Goal: Navigation & Orientation: Find specific page/section

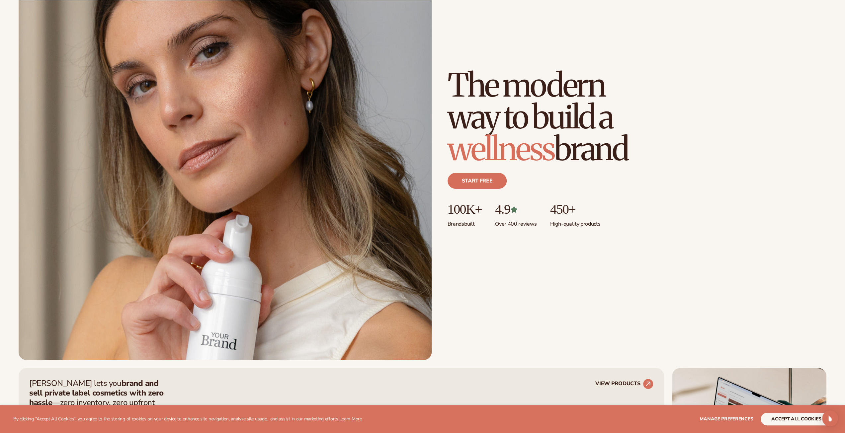
scroll to position [233, 0]
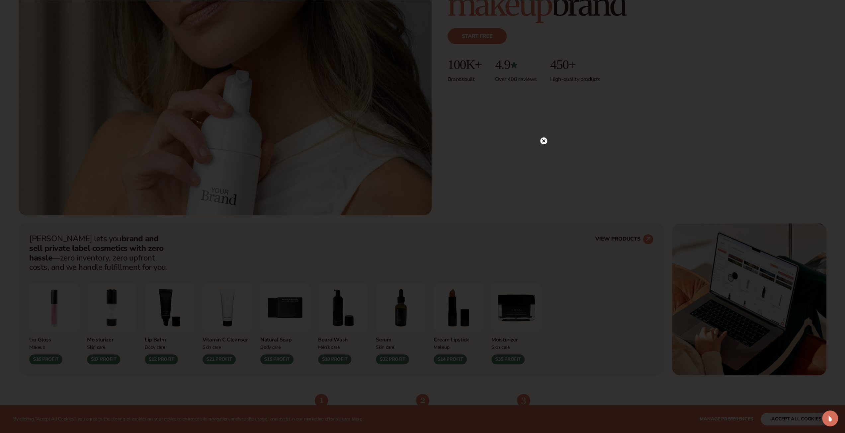
click at [543, 141] on icon at bounding box center [543, 141] width 3 height 3
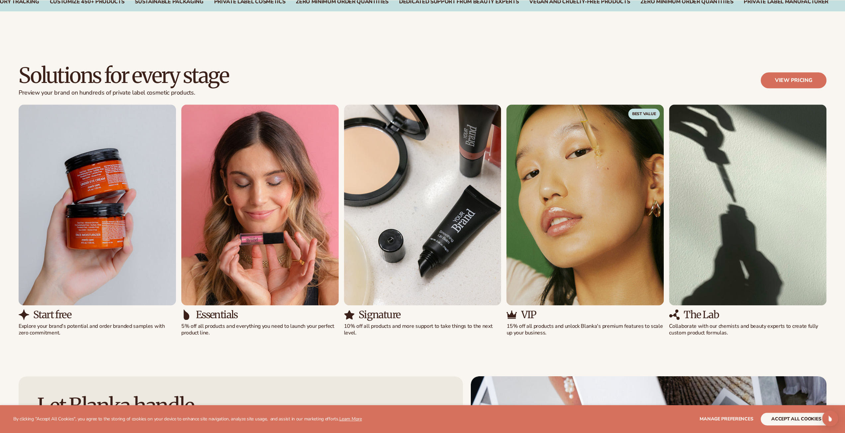
scroll to position [731, 0]
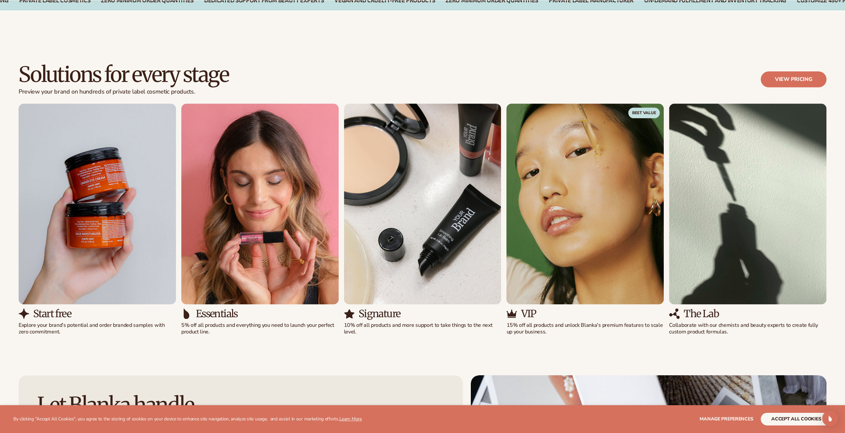
click at [439, 186] on img "3 / 5" at bounding box center [422, 204] width 157 height 201
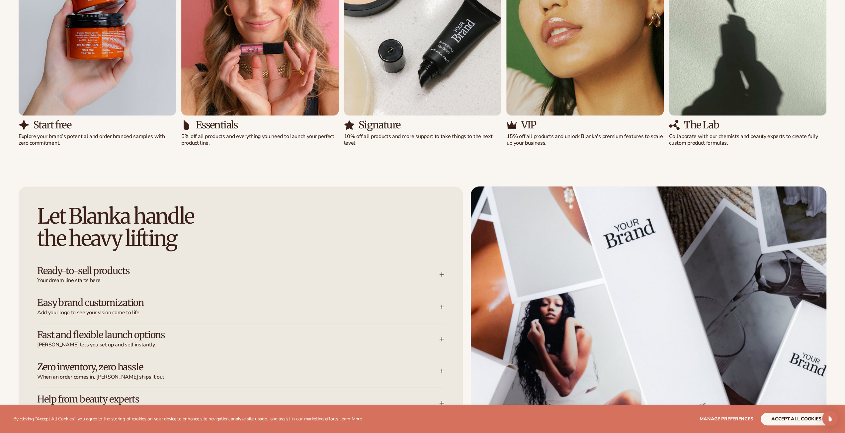
scroll to position [930, 0]
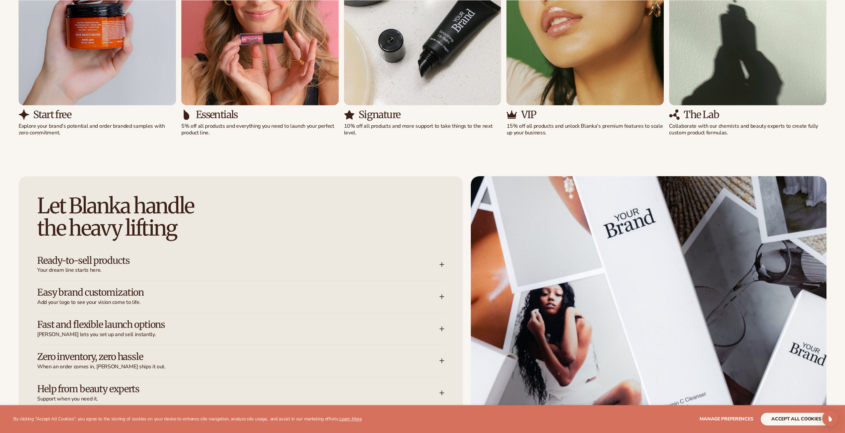
click at [399, 97] on img "3 / 5" at bounding box center [422, 4] width 157 height 201
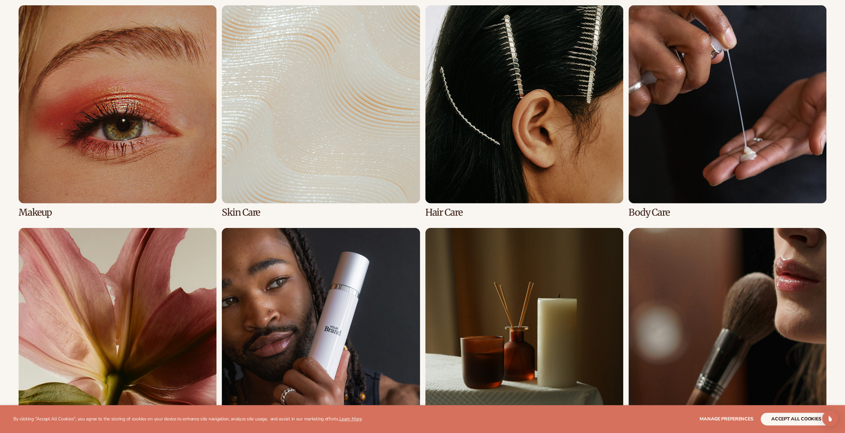
scroll to position [1760, 0]
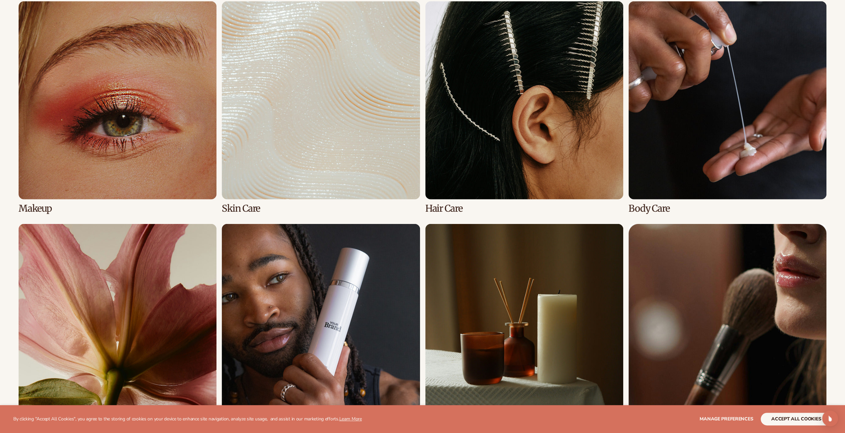
click at [100, 67] on link "1 / 8" at bounding box center [118, 107] width 198 height 212
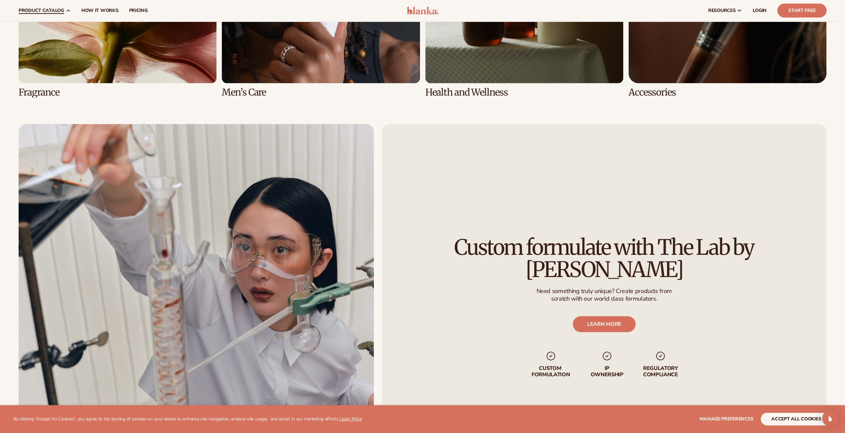
scroll to position [2093, 0]
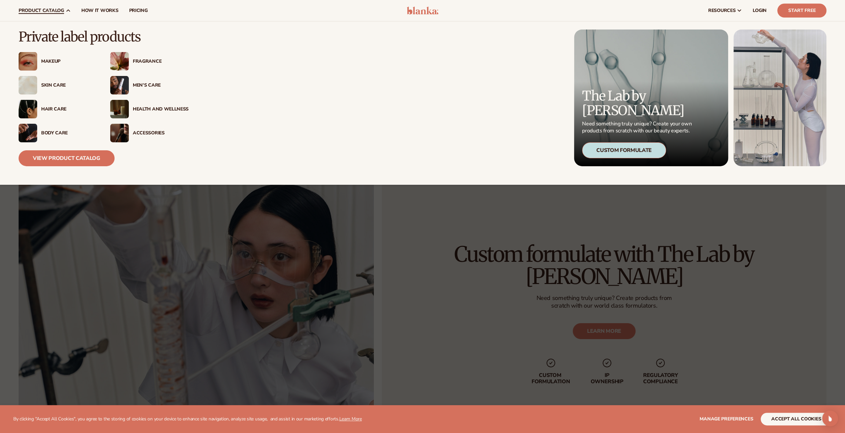
click at [28, 57] on img at bounding box center [28, 61] width 19 height 19
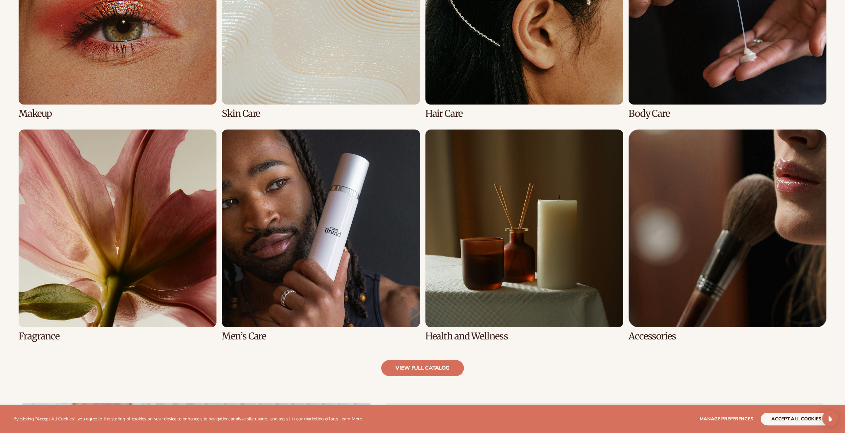
scroll to position [598, 0]
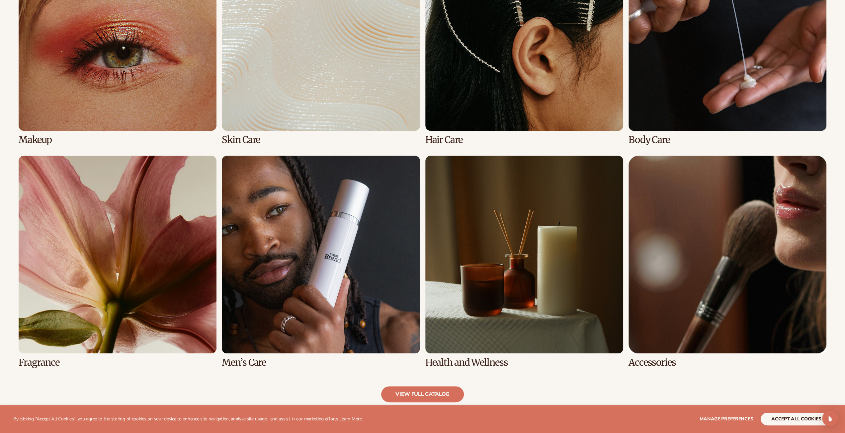
scroll to position [664, 0]
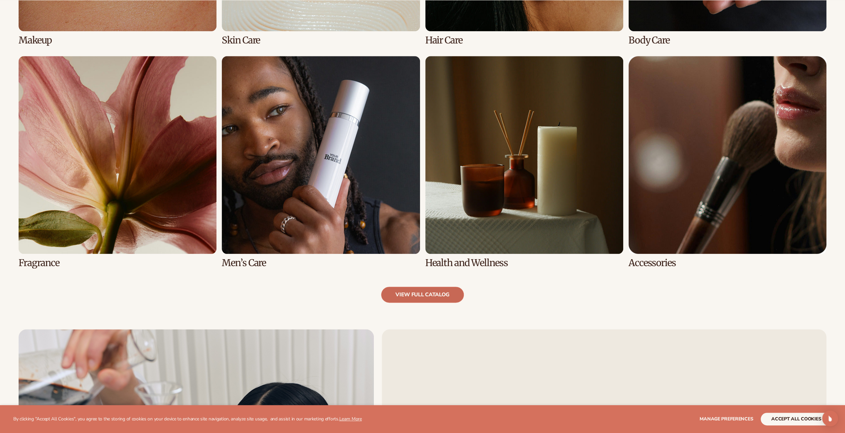
click at [405, 295] on link "view full catalog" at bounding box center [422, 295] width 83 height 16
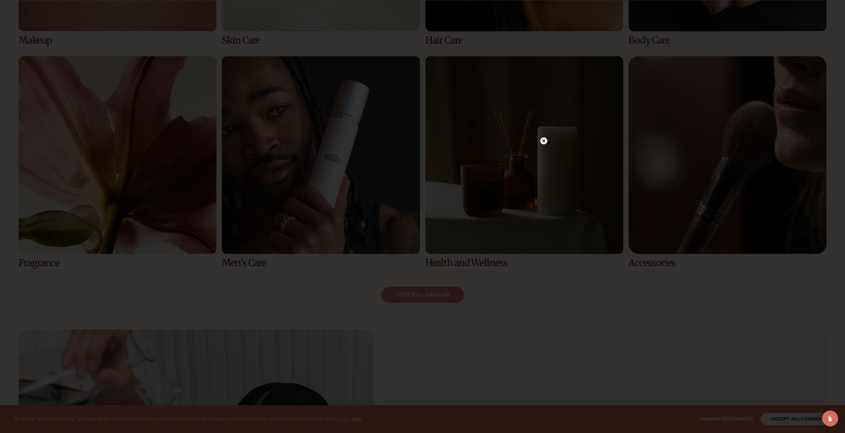
click at [545, 141] on circle at bounding box center [543, 141] width 7 height 7
